Goal: Task Accomplishment & Management: Manage account settings

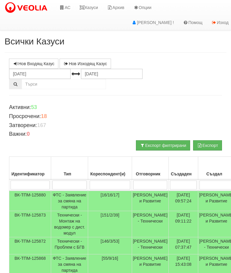
click at [92, 7] on link "Казуси" at bounding box center [89, 7] width 28 height 15
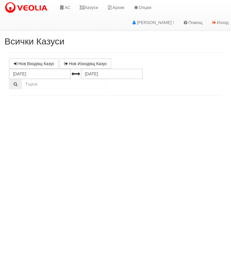
select select "10"
select select "1"
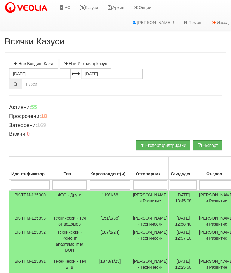
click at [87, 6] on link "Казуси" at bounding box center [89, 7] width 28 height 15
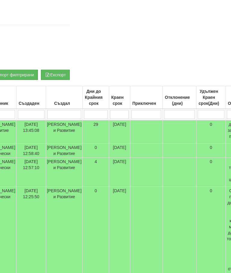
scroll to position [71, 0]
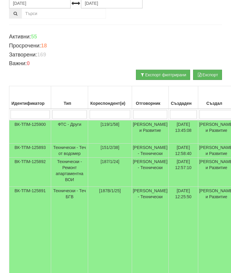
click at [65, 178] on td "Технически - Ремонт апартаментна ВОИ" at bounding box center [69, 172] width 37 height 29
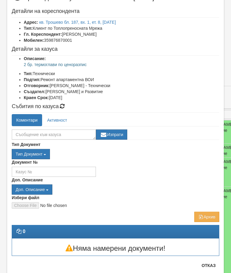
click at [211, 267] on button "Отказ" at bounding box center [208, 266] width 21 height 10
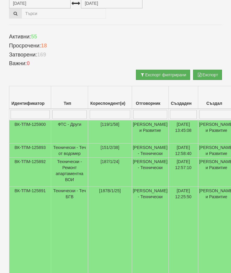
scroll to position [20, 0]
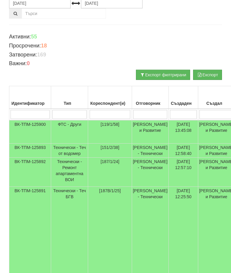
click at [69, 209] on td "Технически - Теч БГВ" at bounding box center [69, 237] width 37 height 101
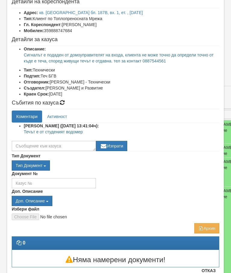
scroll to position [34, 0]
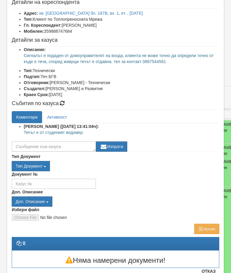
click at [210, 273] on button "Отказ" at bounding box center [208, 271] width 21 height 10
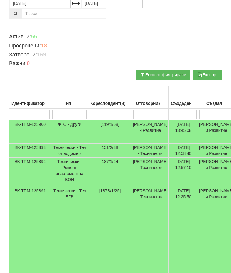
click at [72, 148] on td "Технически - Теч от водомер" at bounding box center [69, 151] width 37 height 14
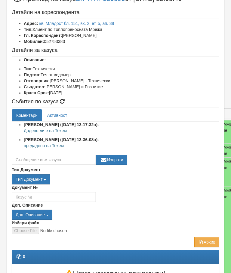
scroll to position [24, 0]
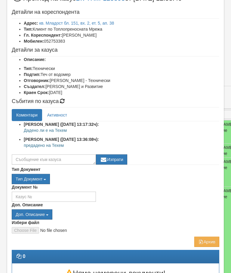
click at [58, 109] on link "Активност" at bounding box center [57, 115] width 29 height 12
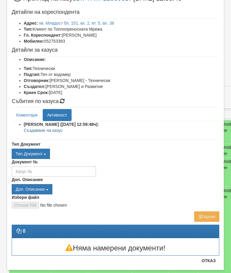
scroll to position [14, 0]
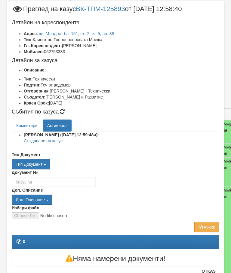
click at [26, 125] on link "Коментари" at bounding box center [27, 126] width 30 height 12
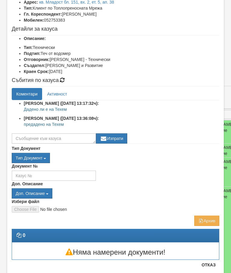
scroll to position [45, 0]
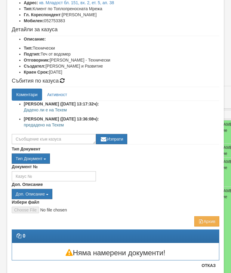
click at [212, 269] on button "Отказ" at bounding box center [208, 266] width 21 height 10
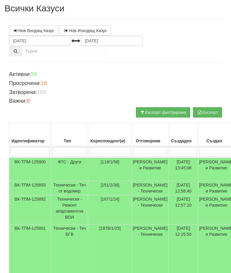
scroll to position [0, 0]
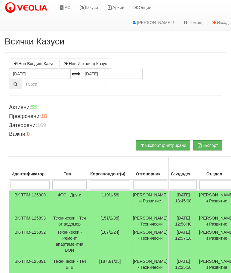
click at [89, 8] on link "Казуси" at bounding box center [89, 7] width 28 height 15
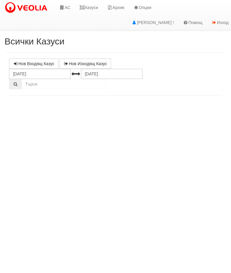
select select "10"
select select "1"
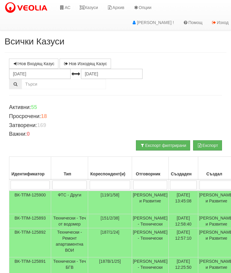
click at [108, 181] on input "search" at bounding box center [109, 184] width 41 height 9
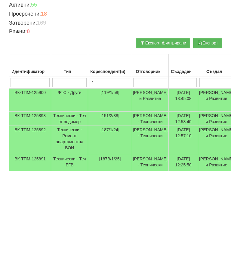
type input "11"
type input "113"
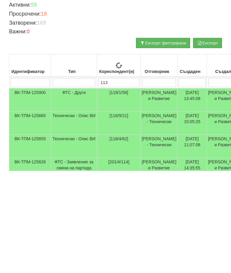
type input "113"
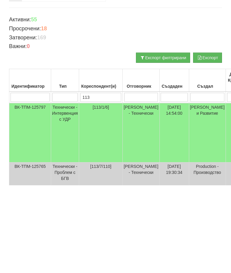
type input "113"
click at [64, 191] on td "Технически - Интервенция с УДР" at bounding box center [65, 220] width 28 height 59
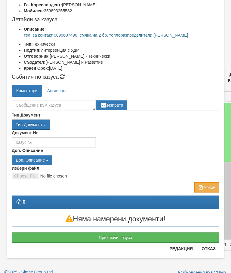
click at [126, 236] on button "Приключи казуса" at bounding box center [115, 237] width 207 height 10
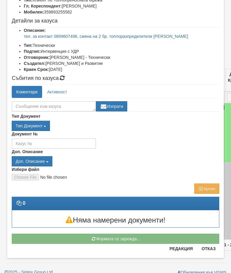
scroll to position [53, 0]
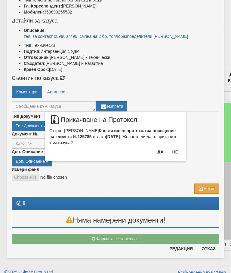
click at [162, 153] on button "Да" at bounding box center [159, 152] width 13 height 10
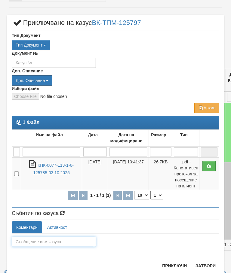
click at [20, 243] on textarea at bounding box center [54, 242] width 84 height 10
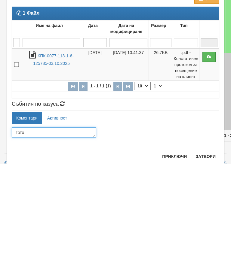
type textarea "Готов"
click at [178, 261] on button "Приключи" at bounding box center [174, 266] width 32 height 10
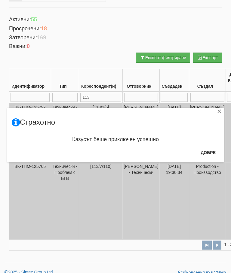
click at [208, 152] on button "Добре" at bounding box center [208, 153] width 22 height 10
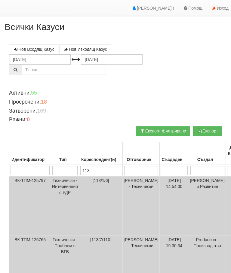
scroll to position [0, 0]
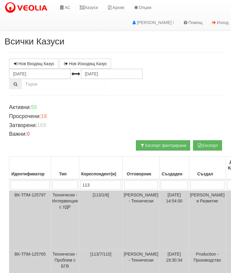
click at [99, 5] on link "Казуси" at bounding box center [89, 7] width 28 height 15
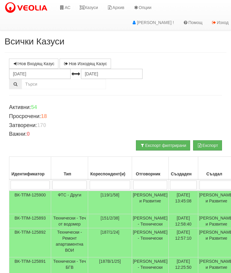
click at [92, 4] on link "Казуси" at bounding box center [89, 7] width 28 height 15
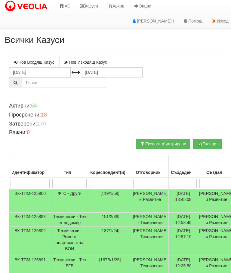
scroll to position [1, 0]
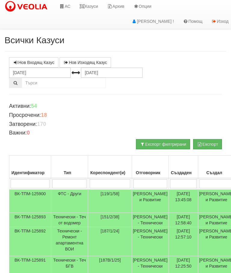
click at [92, 2] on link "Казуси" at bounding box center [89, 6] width 28 height 15
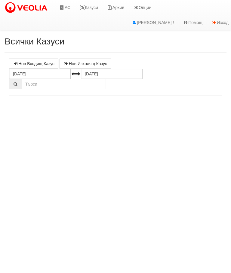
select select "10"
select select "1"
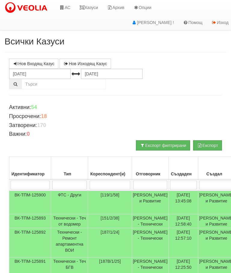
click at [90, 8] on link "Казуси" at bounding box center [89, 7] width 28 height 15
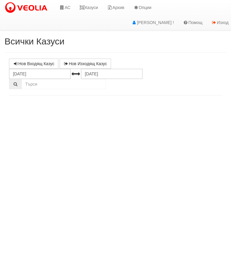
select select "10"
select select "1"
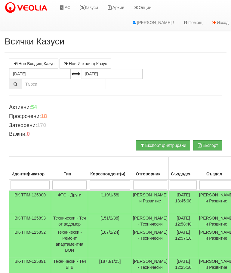
click at [92, 10] on link "Казуси" at bounding box center [89, 7] width 28 height 15
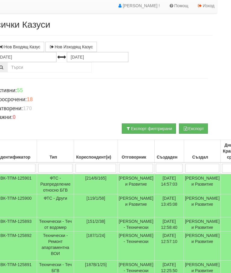
scroll to position [17, 0]
